Goal: Check status: Check status

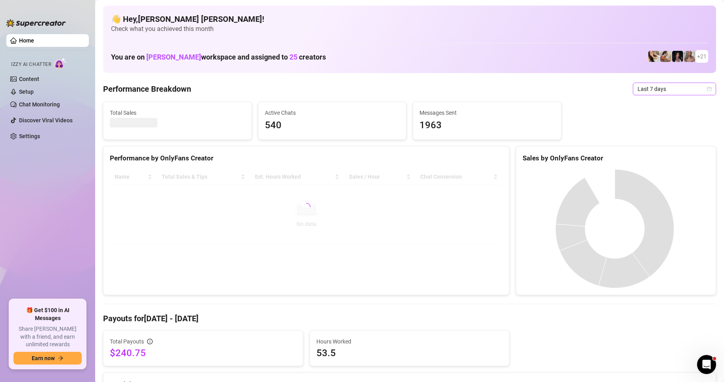
click at [707, 88] on icon "calendar" at bounding box center [709, 88] width 5 height 5
click at [660, 155] on div "Custom date" at bounding box center [668, 155] width 71 height 9
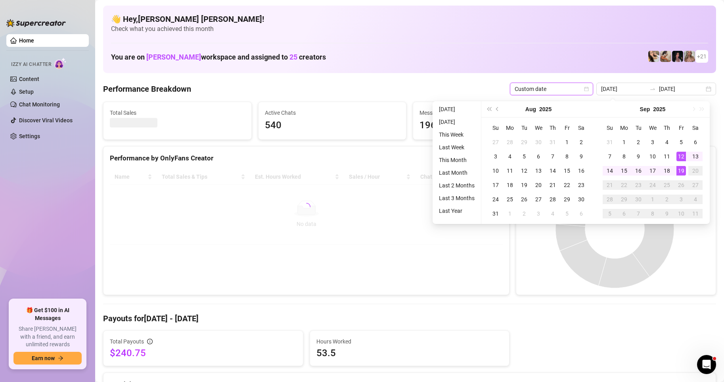
type input "[DATE]"
click at [682, 174] on div "19" at bounding box center [682, 171] width 10 height 10
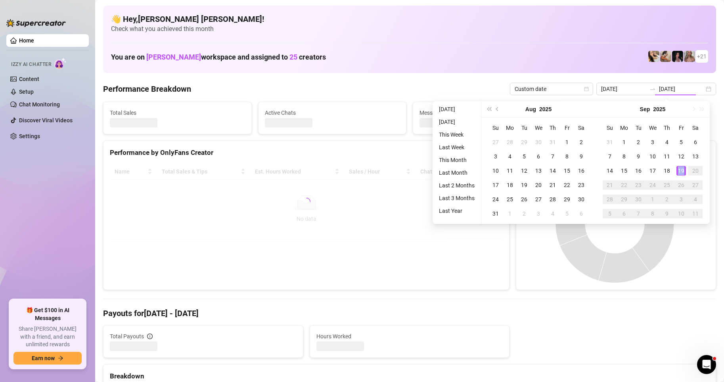
type input "[DATE]"
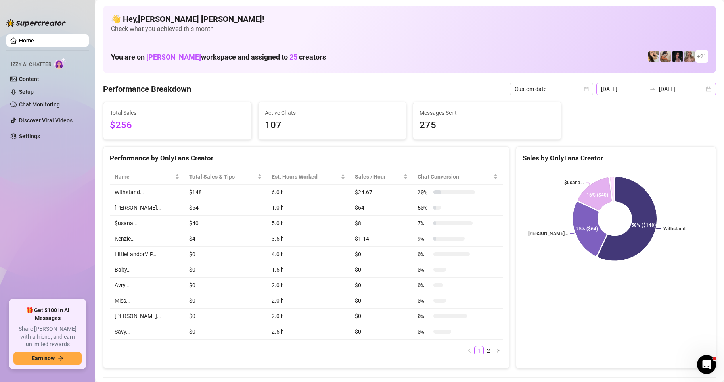
click at [703, 91] on div "[DATE] [DATE]" at bounding box center [657, 89] width 120 height 13
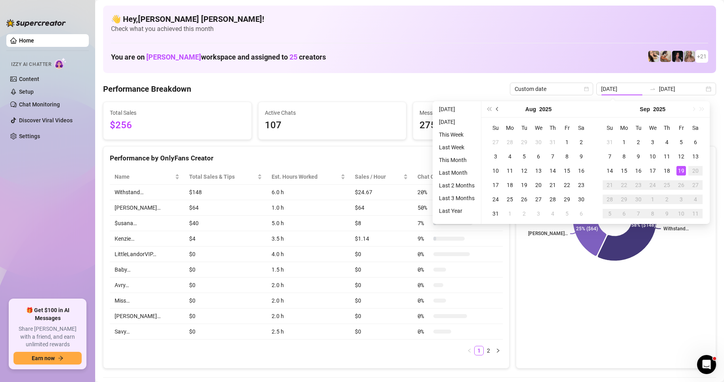
click at [497, 108] on span "Previous month (PageUp)" at bounding box center [498, 109] width 4 height 4
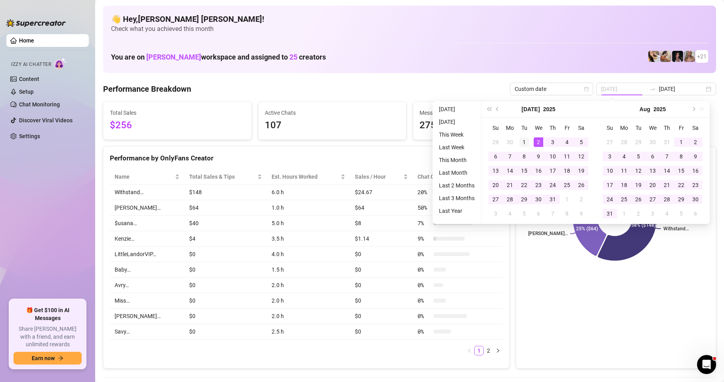
type input "[DATE]"
click at [524, 142] on div "1" at bounding box center [525, 142] width 10 height 10
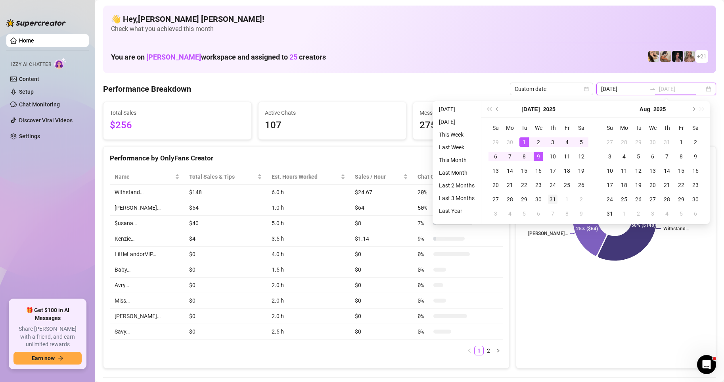
type input "[DATE]"
click at [555, 201] on div "31" at bounding box center [553, 199] width 10 height 10
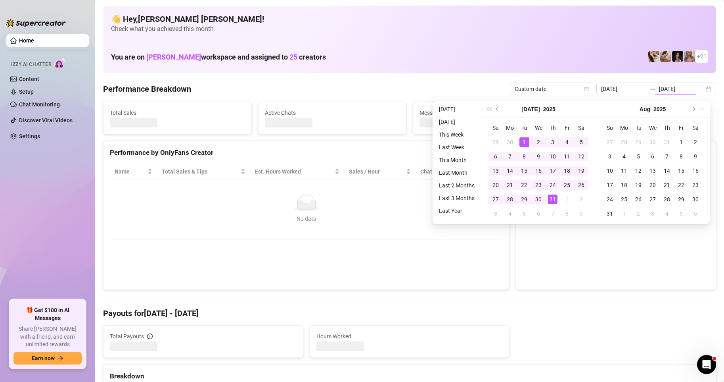
type input "[DATE]"
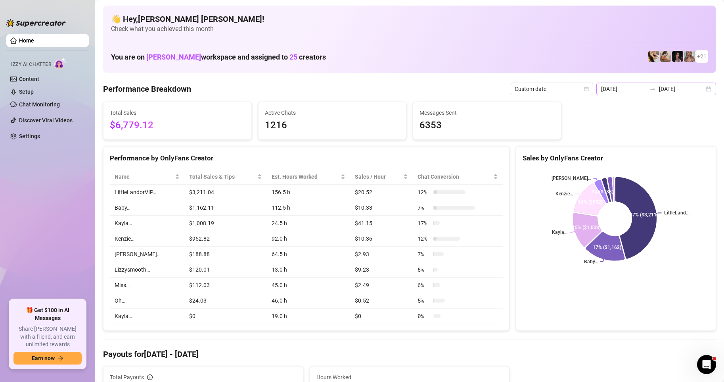
click at [704, 91] on div "[DATE] [DATE]" at bounding box center [657, 89] width 120 height 13
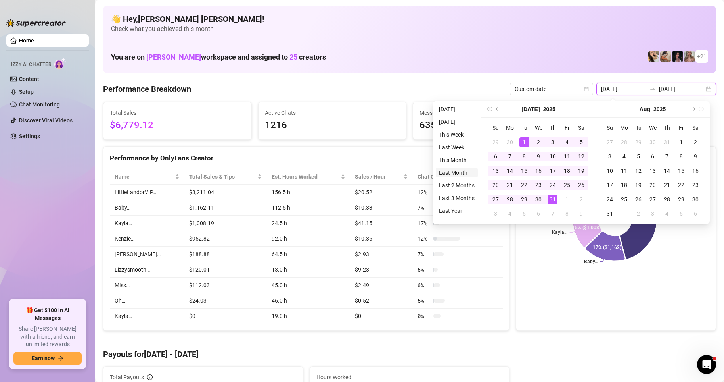
type input "[DATE]"
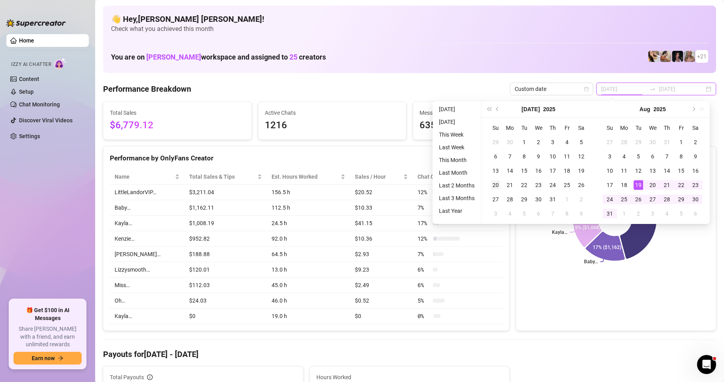
type input "[DATE]"
click at [680, 141] on div "1" at bounding box center [682, 142] width 10 height 10
type input "[DATE]"
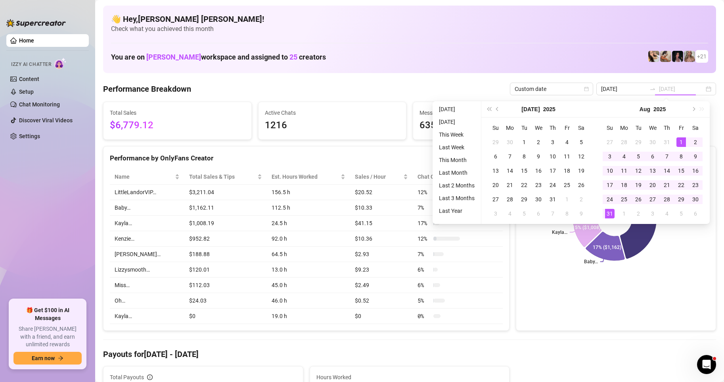
click at [612, 213] on div "31" at bounding box center [610, 214] width 10 height 10
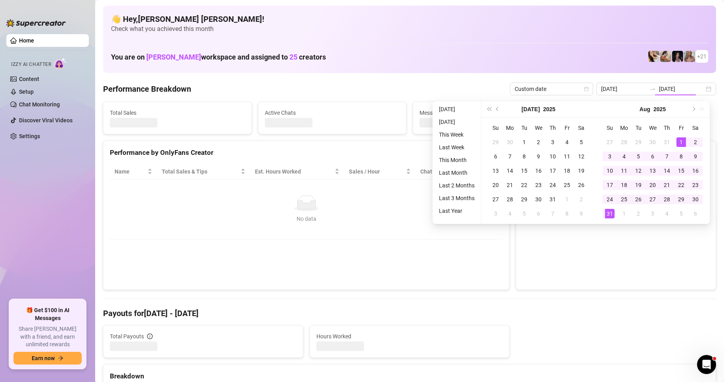
type input "[DATE]"
